Goal: Task Accomplishment & Management: Use online tool/utility

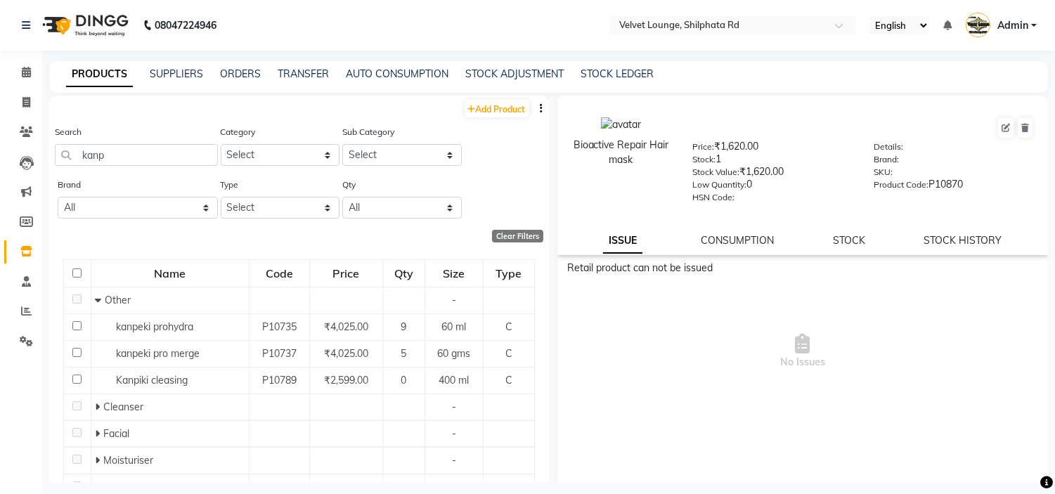
click at [113, 146] on input "kanp" at bounding box center [136, 155] width 163 height 22
click at [104, 146] on input "kanp" at bounding box center [136, 155] width 163 height 22
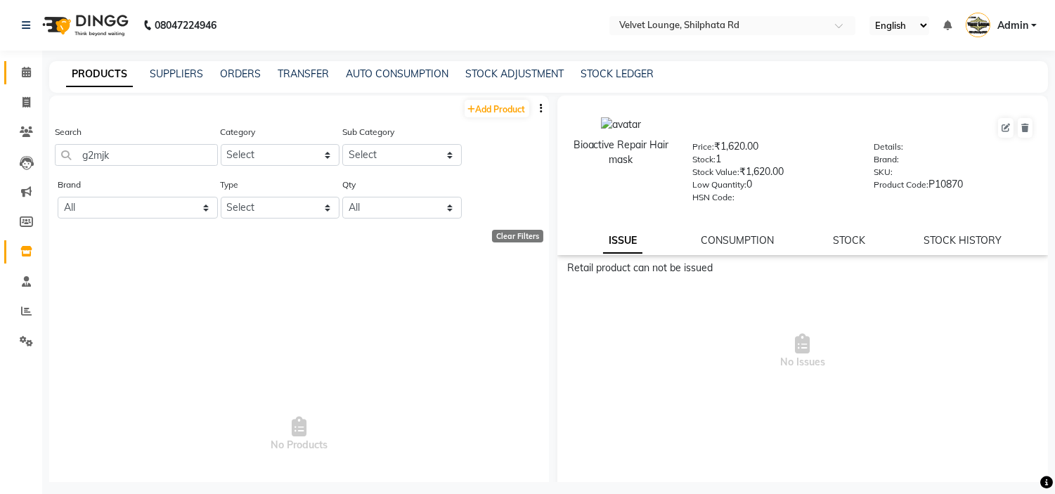
type input "g2mjk"
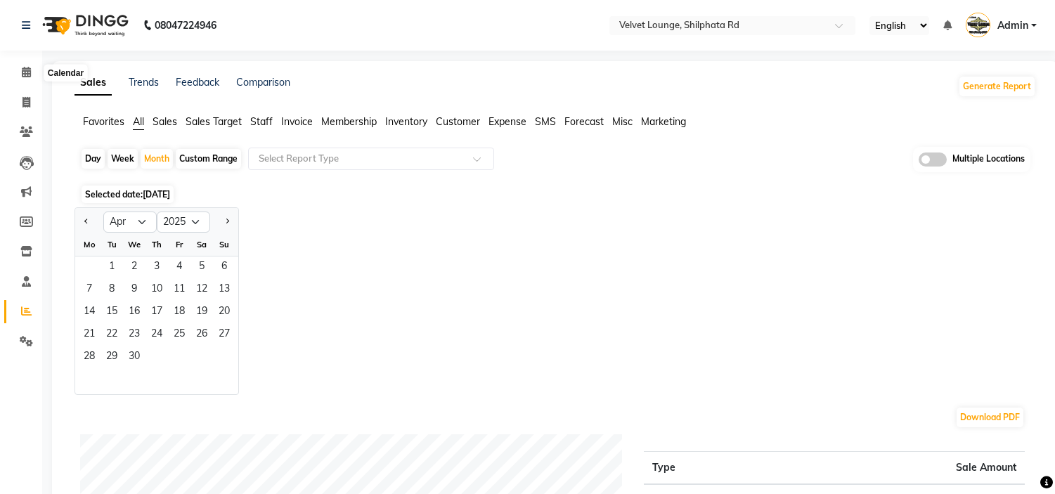
select select "4"
select select "2025"
click at [23, 96] on span at bounding box center [26, 103] width 25 height 16
select select "service"
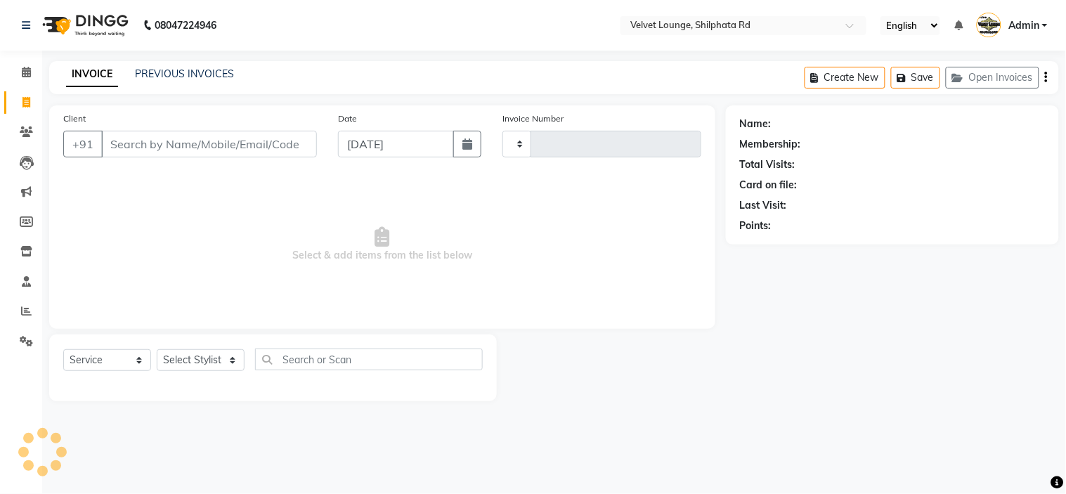
type input "1899"
select select "122"
click at [162, 148] on input "Client" at bounding box center [209, 144] width 216 height 27
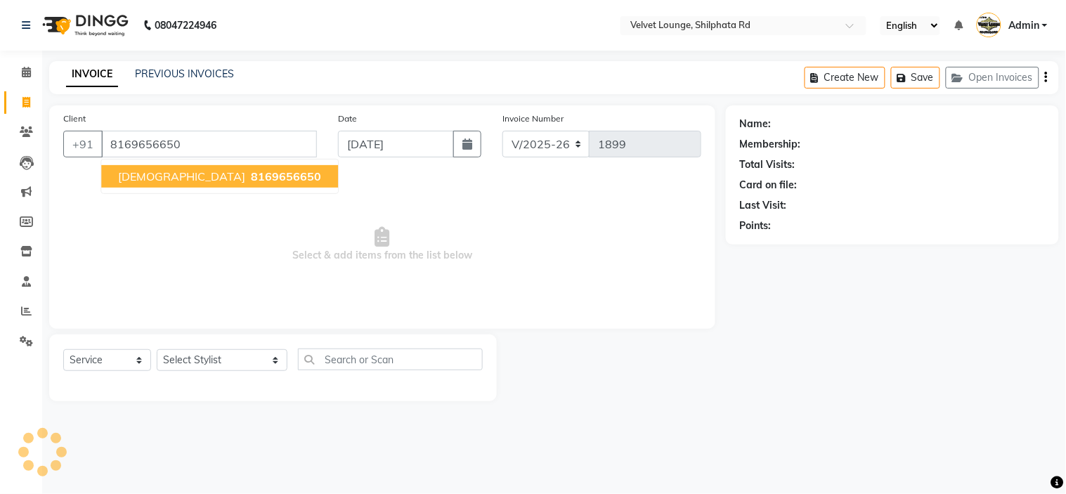
type input "8169656650"
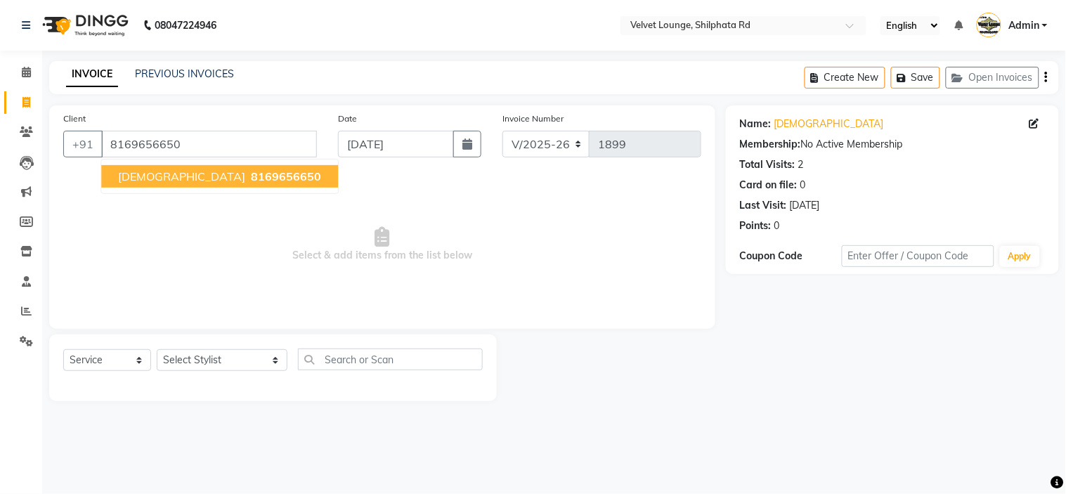
click at [251, 174] on span "8169656650" at bounding box center [286, 176] width 70 height 14
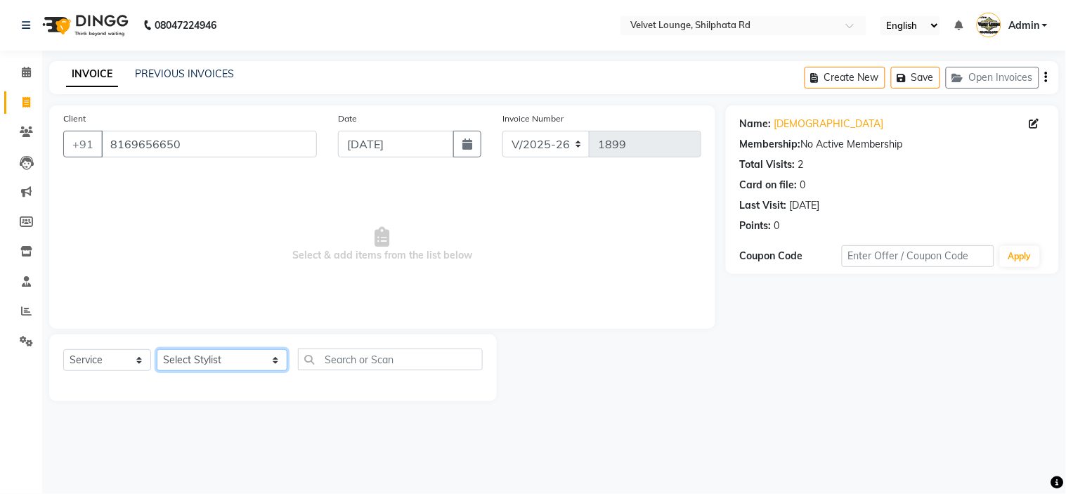
click at [224, 360] on select "Select Stylist aadil mohaMAD aarif khan Abrar Ajay ajay jaishwal alam khan aman…" at bounding box center [222, 360] width 131 height 22
select select "31385"
click at [157, 350] on select "Select Stylist aadil mohaMAD aarif khan Abrar Ajay ajay jaishwal alam khan aman…" at bounding box center [222, 360] width 131 height 22
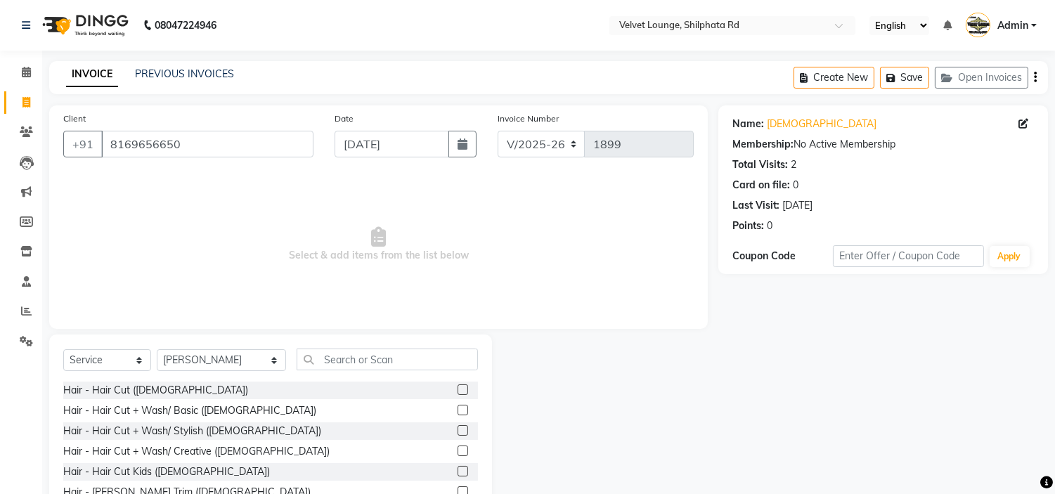
click at [458, 391] on label at bounding box center [463, 390] width 11 height 11
click at [458, 391] on input "checkbox" at bounding box center [462, 390] width 9 height 9
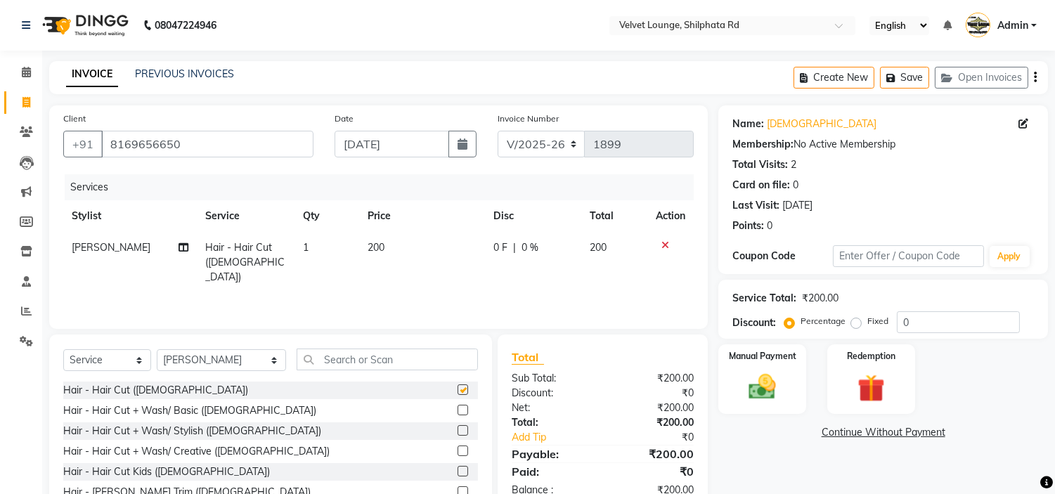
checkbox input "false"
click at [506, 249] on div "0 F | 0 %" at bounding box center [533, 247] width 79 height 15
select select "31385"
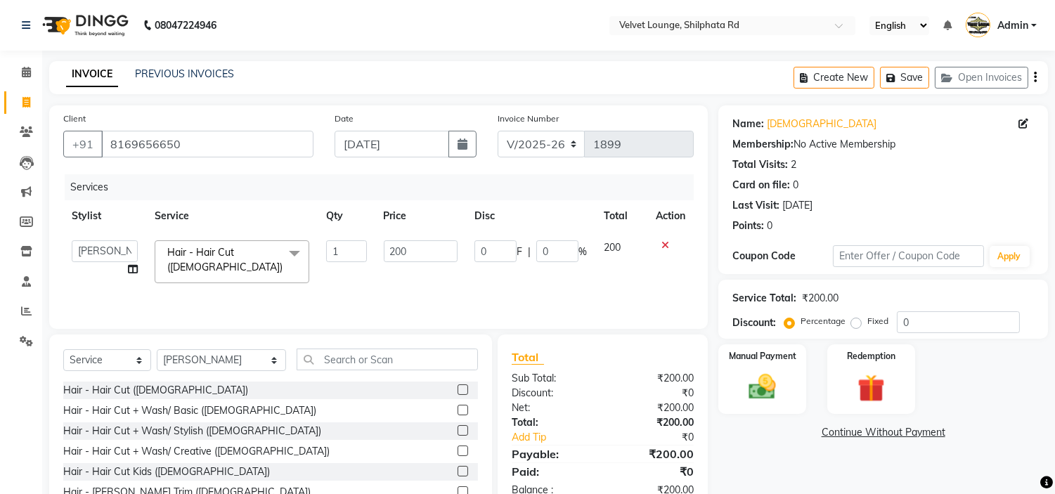
click at [506, 249] on input "0" at bounding box center [496, 251] width 42 height 22
type input "8"
type input "50"
click at [557, 284] on div "Services Stylist Service Qty Price Disc Total Action aadil mohaMAD aarif khan A…" at bounding box center [378, 244] width 631 height 141
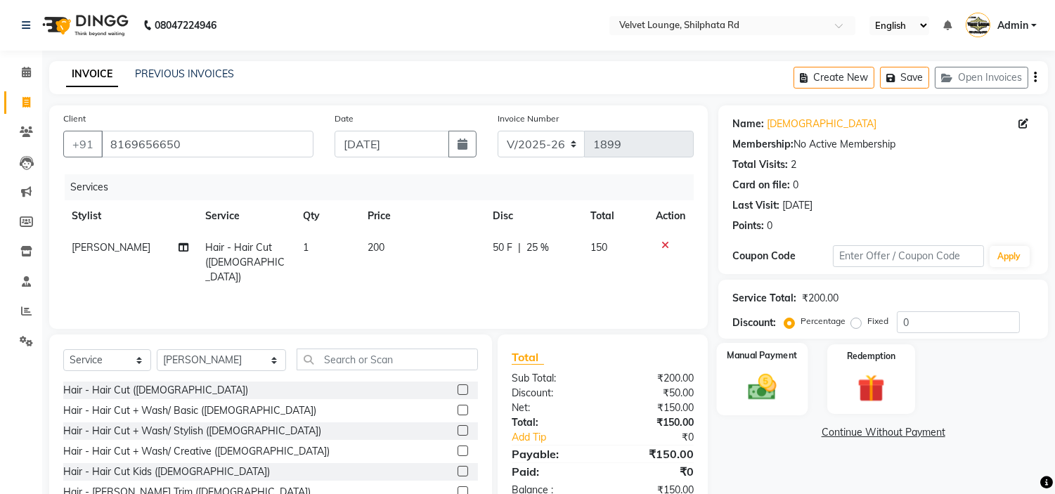
click at [756, 373] on img at bounding box center [763, 387] width 46 height 33
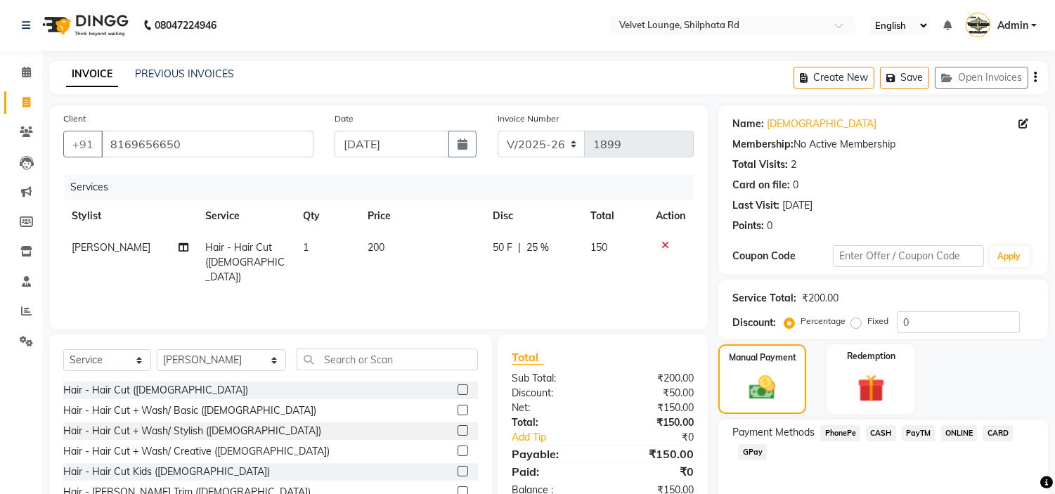
click at [888, 434] on span "CASH" at bounding box center [881, 433] width 30 height 16
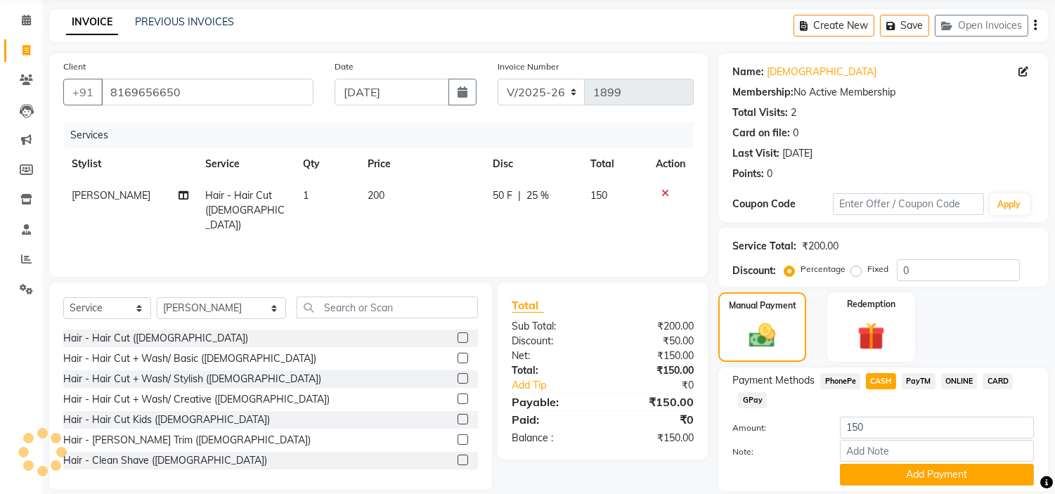
scroll to position [99, 0]
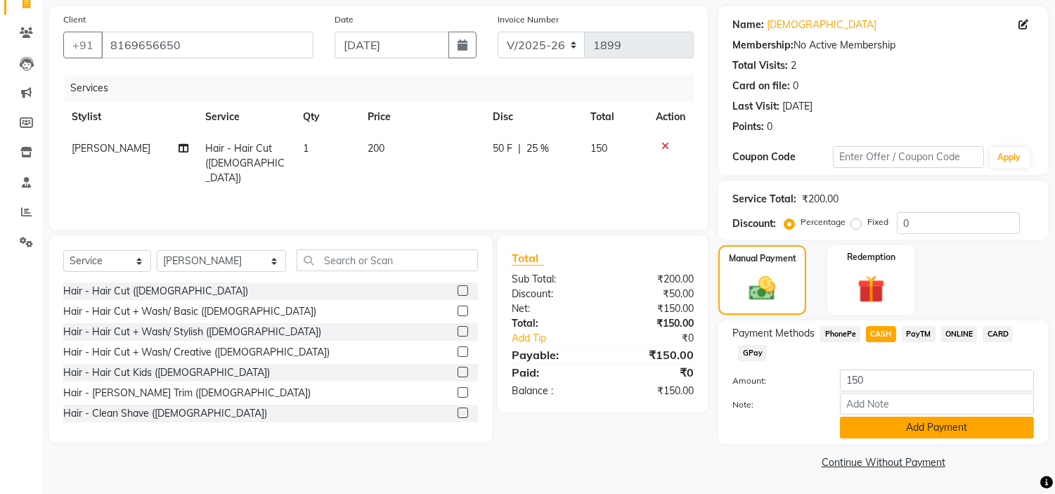
click at [986, 423] on button "Add Payment" at bounding box center [937, 428] width 194 height 22
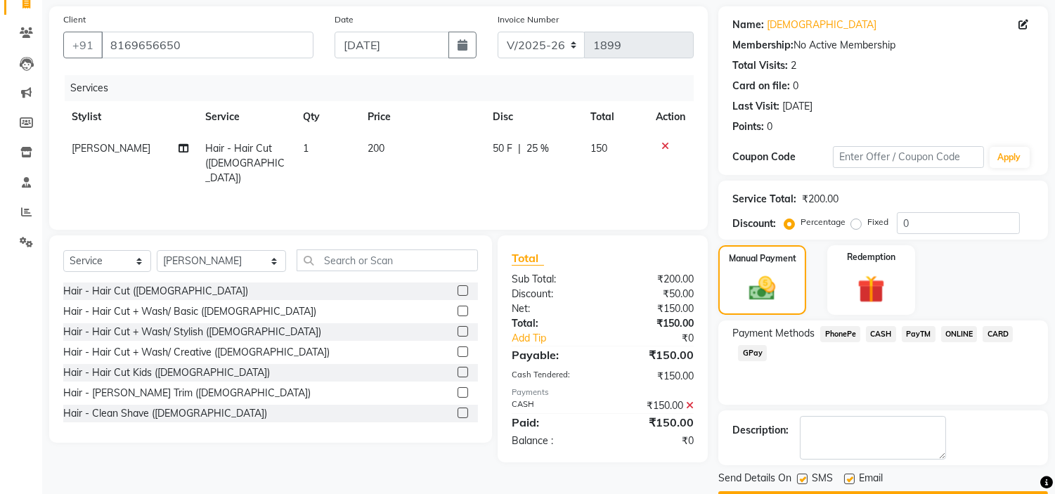
scroll to position [138, 0]
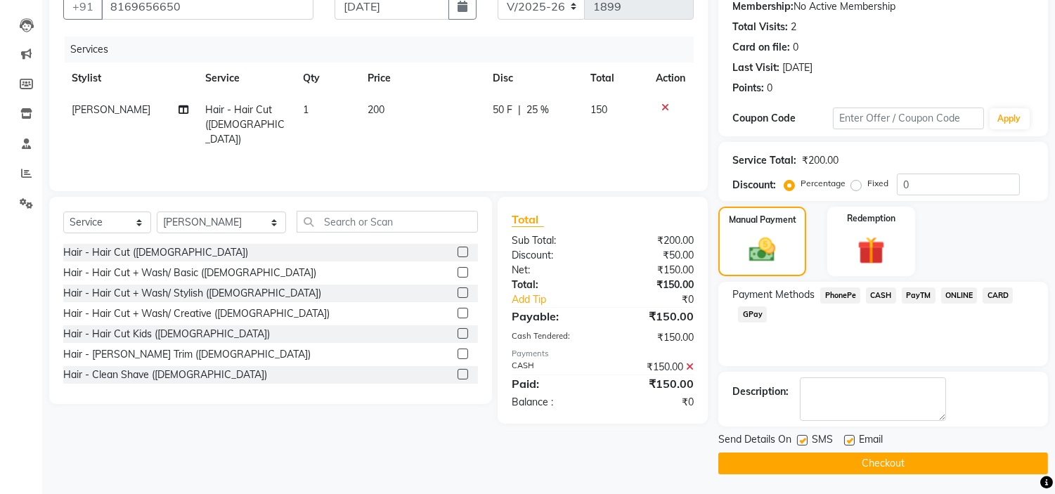
click at [965, 465] on button "Checkout" at bounding box center [883, 464] width 330 height 22
